Goal: Task Accomplishment & Management: Manage account settings

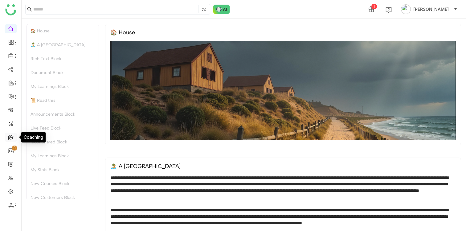
click at [10, 138] on link at bounding box center [11, 136] width 6 height 5
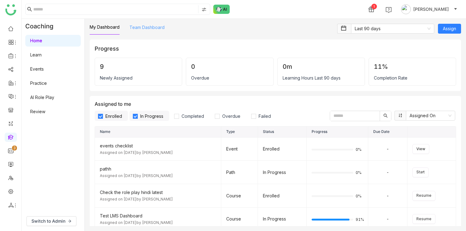
click at [147, 27] on link "Team Dashboard" at bounding box center [146, 27] width 35 height 5
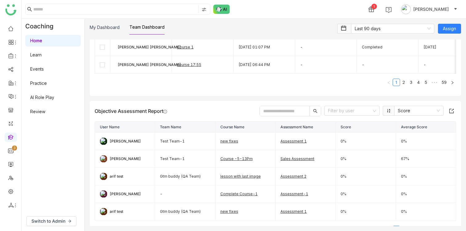
scroll to position [311, 0]
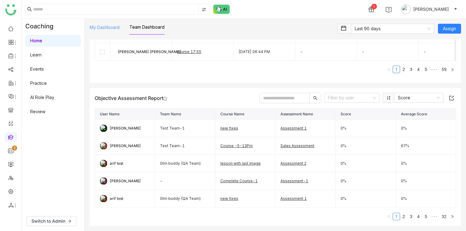
click at [107, 30] on link "My Dashboard" at bounding box center [105, 27] width 30 height 5
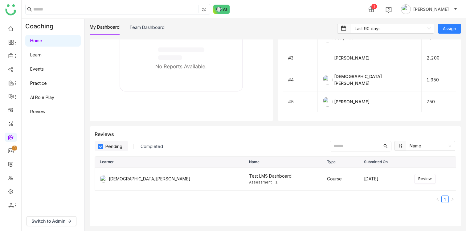
scroll to position [647, 0]
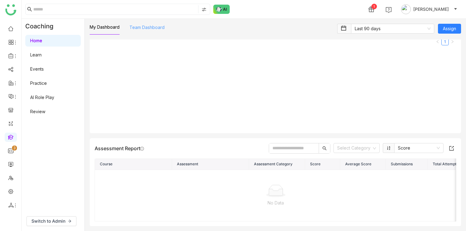
click at [154, 26] on link "Team Dashboard" at bounding box center [146, 27] width 35 height 5
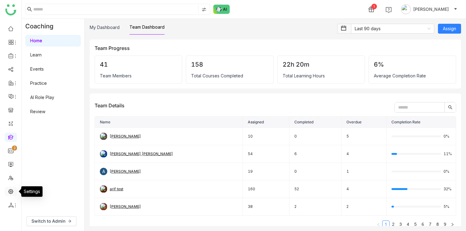
click at [9, 189] on link at bounding box center [11, 190] width 6 height 5
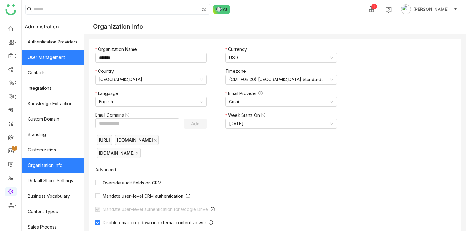
click at [54, 51] on link "User Management" at bounding box center [53, 57] width 62 height 15
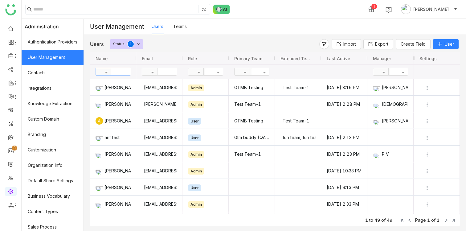
click at [118, 73] on input "text" at bounding box center [133, 71] width 45 height 7
type input "*****"
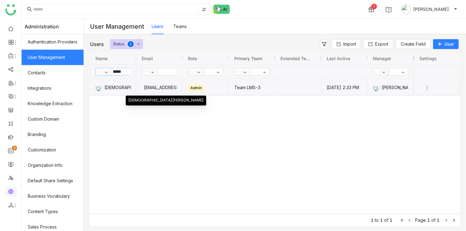
click at [126, 90] on div "[DEMOGRAPHIC_DATA][PERSON_NAME]" at bounding box center [113, 87] width 35 height 16
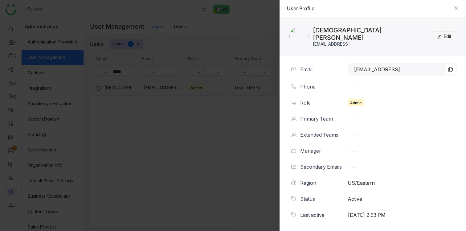
click at [448, 37] on span "Edit" at bounding box center [447, 36] width 7 height 7
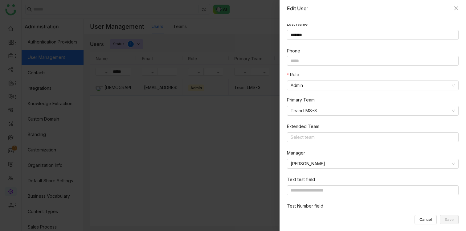
scroll to position [58, 0]
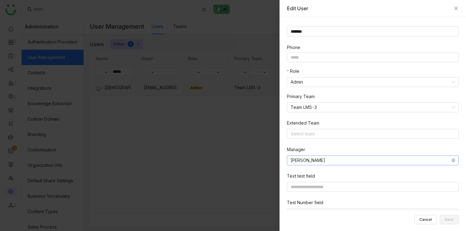
click at [338, 159] on nz-select-item "[PERSON_NAME]" at bounding box center [373, 160] width 164 height 9
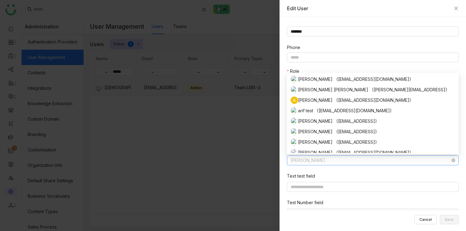
scroll to position [36, 0]
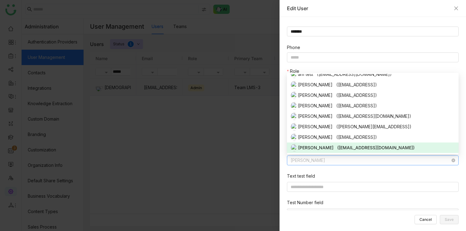
click at [338, 159] on nz-select-item "[PERSON_NAME]" at bounding box center [373, 160] width 164 height 9
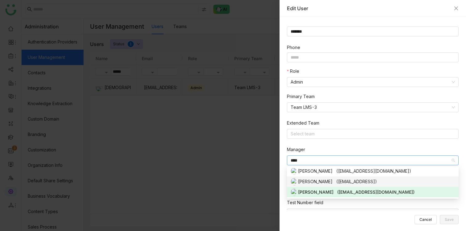
type input "****"
click at [305, 179] on div "[PERSON_NAME] ([EMAIL_ADDRESS])" at bounding box center [373, 181] width 164 height 7
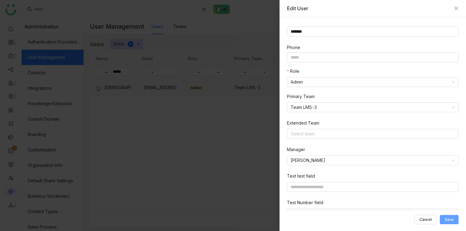
click at [447, 219] on span "Save" at bounding box center [449, 219] width 9 height 0
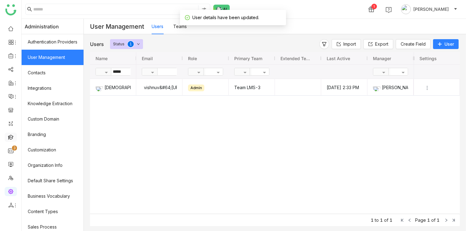
click at [10, 134] on link at bounding box center [11, 136] width 6 height 5
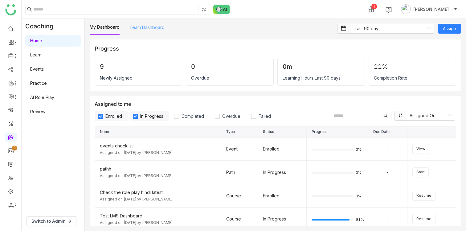
click at [144, 30] on link "Team Dashboard" at bounding box center [146, 27] width 35 height 5
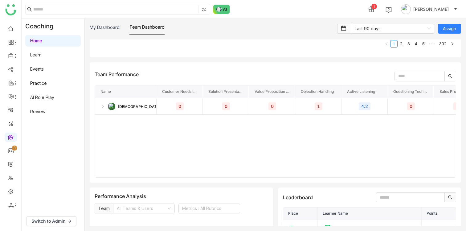
scroll to position [798, 0]
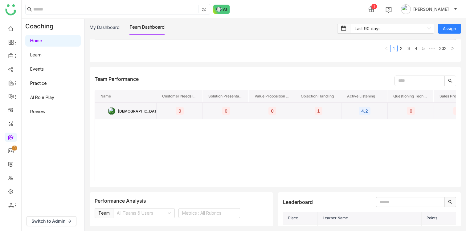
click at [103, 109] on img at bounding box center [102, 111] width 5 height 5
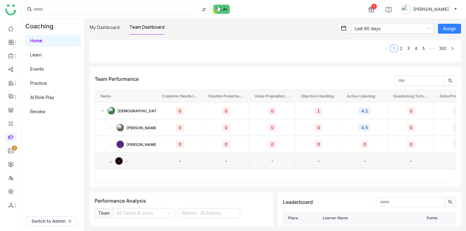
scroll to position [810, 0]
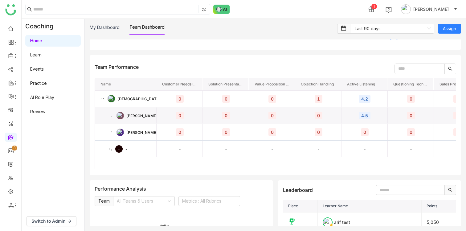
click at [112, 113] on img at bounding box center [111, 115] width 5 height 5
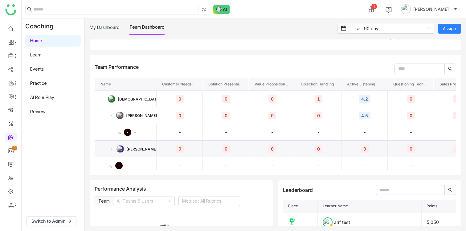
click at [112, 146] on img at bounding box center [111, 148] width 5 height 5
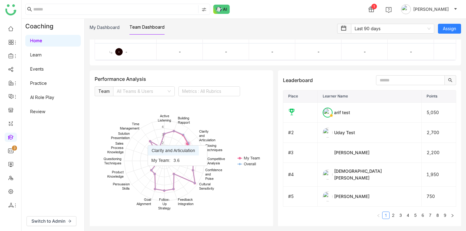
scroll to position [926, 0]
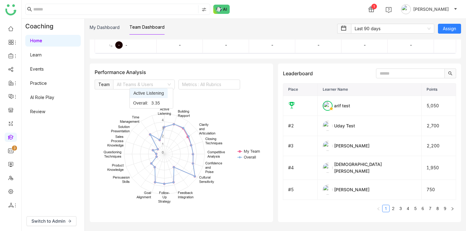
click at [146, 82] on input at bounding box center [142, 84] width 50 height 9
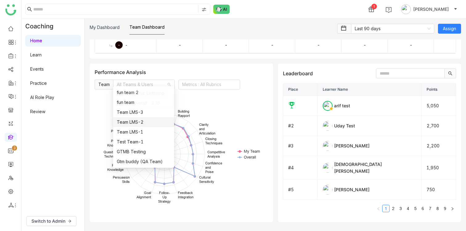
click at [146, 126] on nz-option-item "Team LMS-2" at bounding box center [143, 122] width 61 height 10
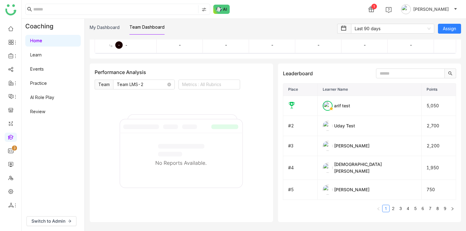
click at [149, 84] on nz-select-item "Team LMS-2" at bounding box center [144, 84] width 54 height 9
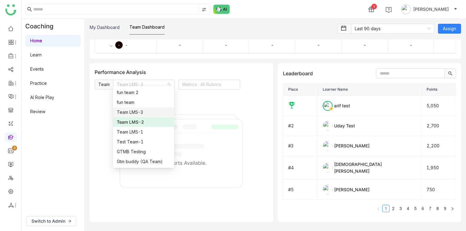
click at [146, 121] on div "Team LMS-2" at bounding box center [144, 122] width 54 height 7
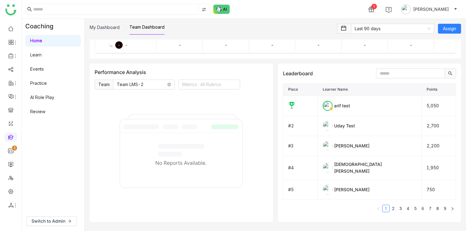
click at [144, 80] on nz-select-item "Team LMS-2" at bounding box center [144, 84] width 54 height 9
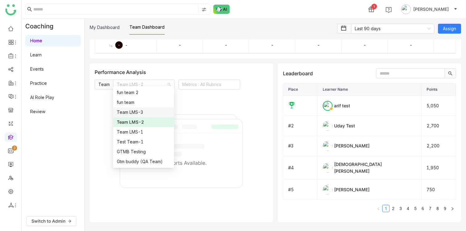
click at [144, 110] on div "Team LMS-3" at bounding box center [144, 112] width 54 height 7
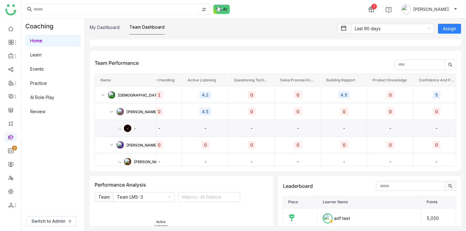
scroll to position [0, 0]
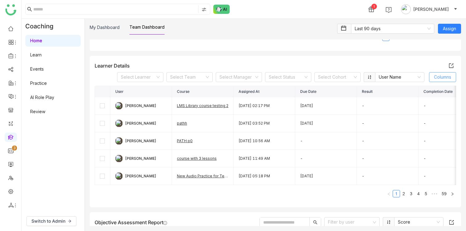
click at [440, 78] on span "Columns" at bounding box center [442, 77] width 17 height 7
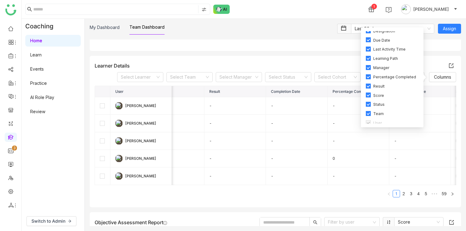
click at [258, 199] on nz-table "User Course Assigned At Due Date Result Completion Date Percentage Completed La…" at bounding box center [276, 144] width 362 height 117
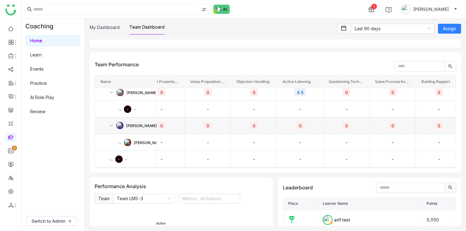
click at [111, 123] on img at bounding box center [111, 125] width 5 height 5
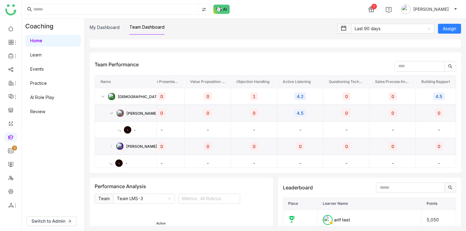
click at [111, 106] on div "[PERSON_NAME] [PERSON_NAME]" at bounding box center [125, 113] width 51 height 16
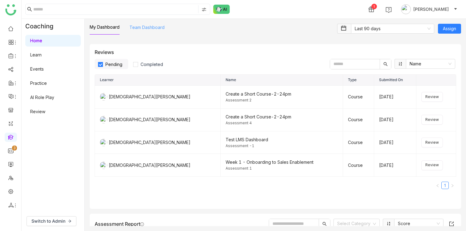
click at [153, 25] on link "Team Dashboard" at bounding box center [146, 27] width 35 height 5
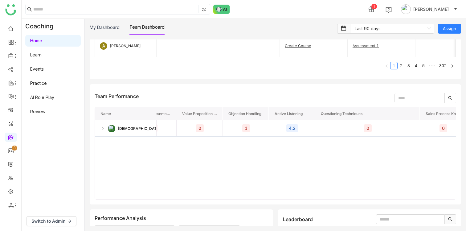
drag, startPoint x: 360, startPoint y: 112, endPoint x: 418, endPoint y: 113, distance: 57.4
click at [419, 113] on div at bounding box center [420, 113] width 2 height 12
drag, startPoint x: 418, startPoint y: 113, endPoint x: 354, endPoint y: 113, distance: 64.1
click at [354, 113] on div "Questioning Techniques" at bounding box center [335, 113] width 40 height 12
drag, startPoint x: 401, startPoint y: 113, endPoint x: 442, endPoint y: 113, distance: 41.3
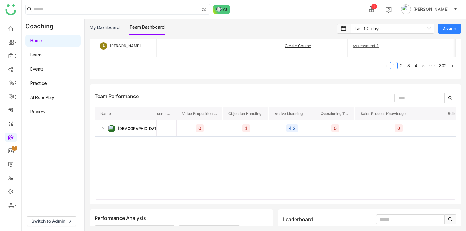
click at [442, 113] on div at bounding box center [442, 113] width 2 height 12
drag, startPoint x: 269, startPoint y: 112, endPoint x: 294, endPoint y: 114, distance: 25.3
click at [294, 114] on div at bounding box center [294, 113] width 2 height 12
drag, startPoint x: 248, startPoint y: 114, endPoint x: 252, endPoint y: 113, distance: 4.1
click at [252, 113] on div at bounding box center [253, 113] width 2 height 12
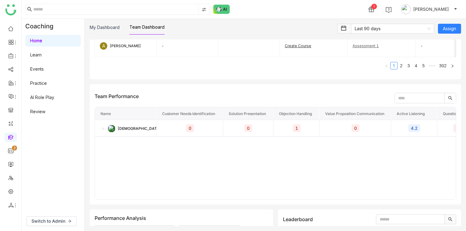
drag, startPoint x: 202, startPoint y: 113, endPoint x: 222, endPoint y: 113, distance: 20.3
click at [222, 113] on div at bounding box center [223, 113] width 2 height 12
drag, startPoint x: 299, startPoint y: 113, endPoint x: 315, endPoint y: 114, distance: 16.7
click at [315, 114] on div at bounding box center [316, 113] width 2 height 12
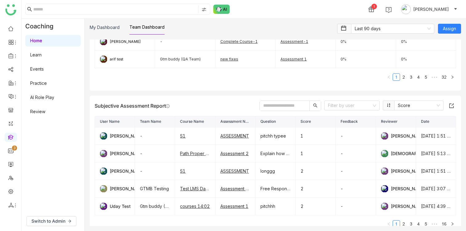
drag, startPoint x: 294, startPoint y: 120, endPoint x: 362, endPoint y: 120, distance: 67.2
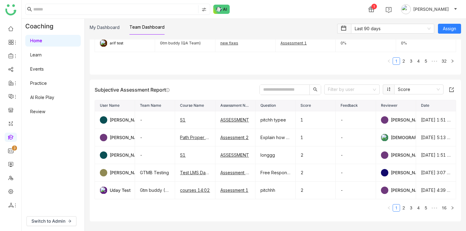
scroll to position [467, 0]
drag, startPoint x: 254, startPoint y: 106, endPoint x: 272, endPoint y: 105, distance: 17.9
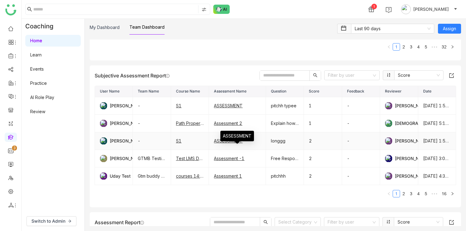
scroll to position [482, 0]
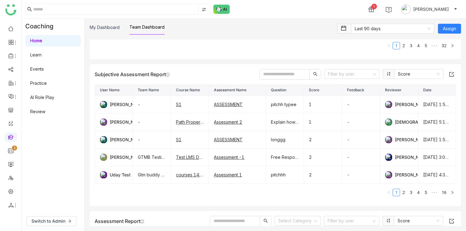
drag, startPoint x: 379, startPoint y: 89, endPoint x: 355, endPoint y: 91, distance: 24.1
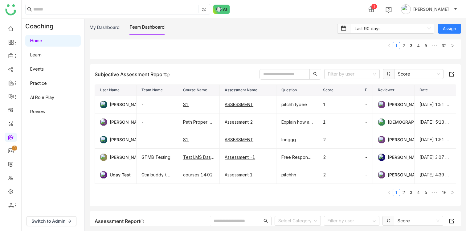
drag, startPoint x: 359, startPoint y: 92, endPoint x: 349, endPoint y: 92, distance: 10.8
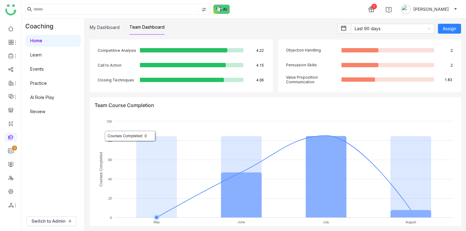
scroll to position [1147, 0]
